Goal: Information Seeking & Learning: Check status

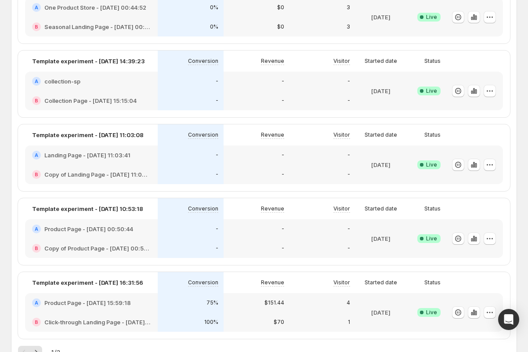
scroll to position [166, 0]
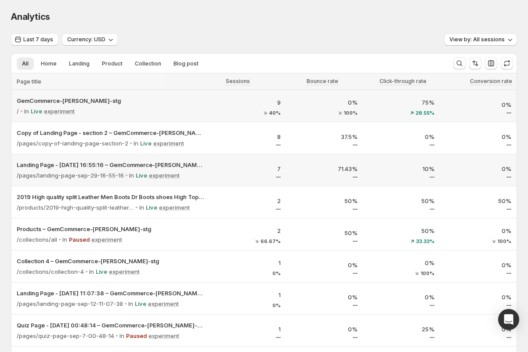
click at [130, 111] on div "/ In Live experiment" at bounding box center [110, 111] width 187 height 12
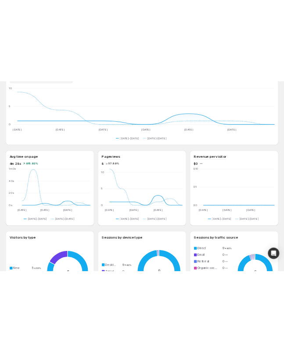
scroll to position [18, 0]
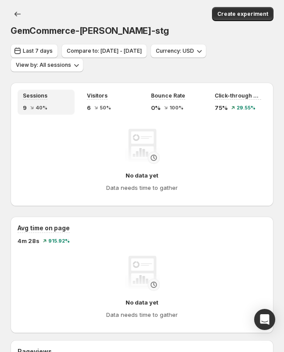
click at [169, 68] on div "Last 7 days Compare to: [DATE] - [DATE] Currency: USD View by: All sessions" at bounding box center [142, 58] width 263 height 28
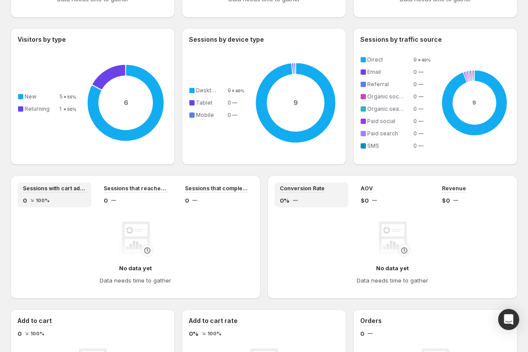
scroll to position [252, 0]
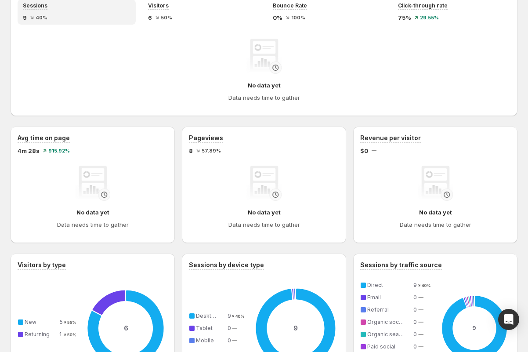
scroll to position [58, 0]
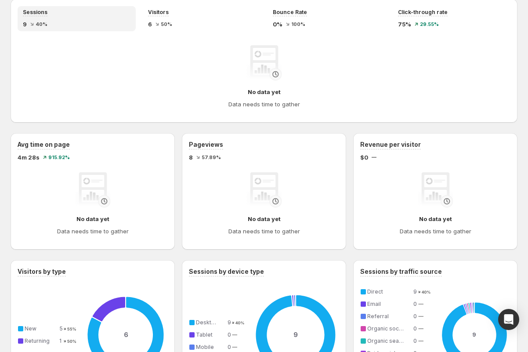
click at [173, 81] on div "No data yet Data needs time to gather" at bounding box center [264, 76] width 478 height 63
click at [209, 5] on div "Sessions 9 40% Visitors 6 50% Bounce Rate 0% 100% Click-through rate 75% 29.55%…" at bounding box center [264, 60] width 507 height 123
click at [215, 11] on div "Visitors" at bounding box center [202, 12] width 108 height 7
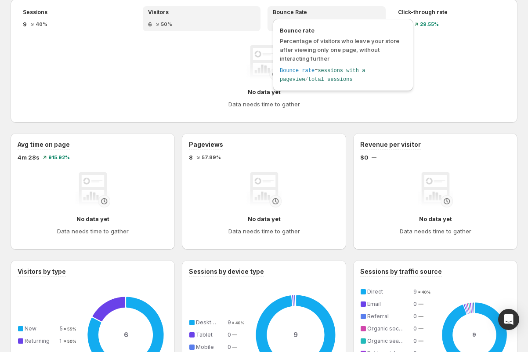
click at [361, 17] on div "Bounce rate Percentage of visitors who leave your store after viewing only one …" at bounding box center [342, 57] width 147 height 81
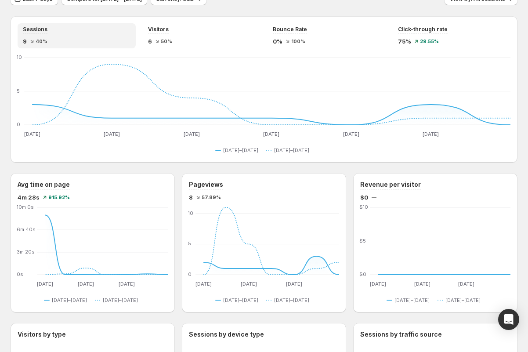
scroll to position [12, 0]
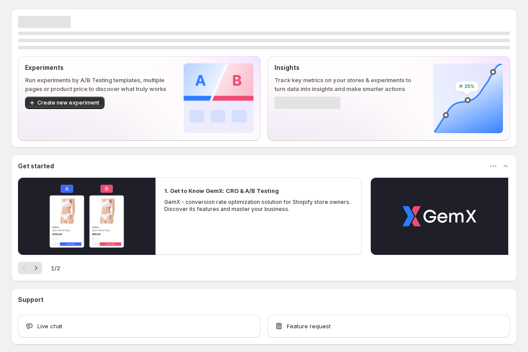
scroll to position [40, 0]
